Goal: Information Seeking & Learning: Stay updated

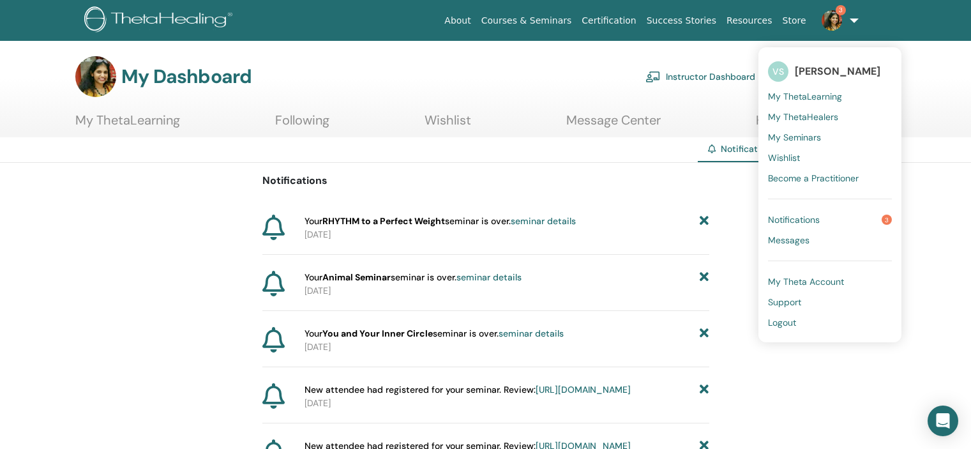
click at [854, 20] on link "3" at bounding box center [837, 20] width 52 height 41
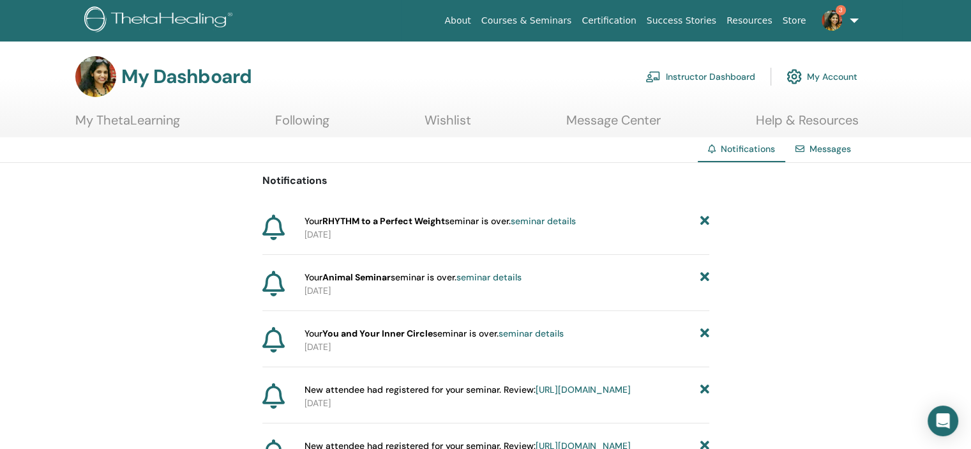
click at [854, 20] on link "3" at bounding box center [837, 20] width 52 height 41
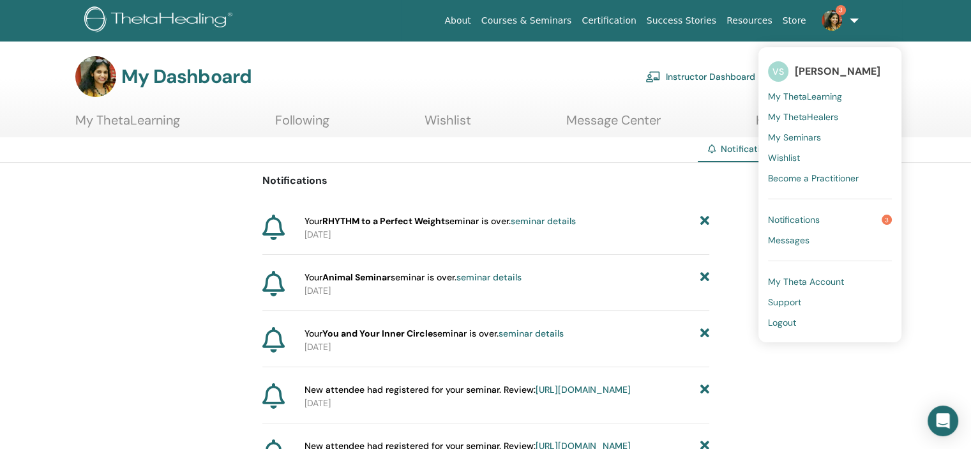
click at [808, 225] on link "Notifications 3" at bounding box center [830, 219] width 124 height 20
